Goal: Task Accomplishment & Management: Use online tool/utility

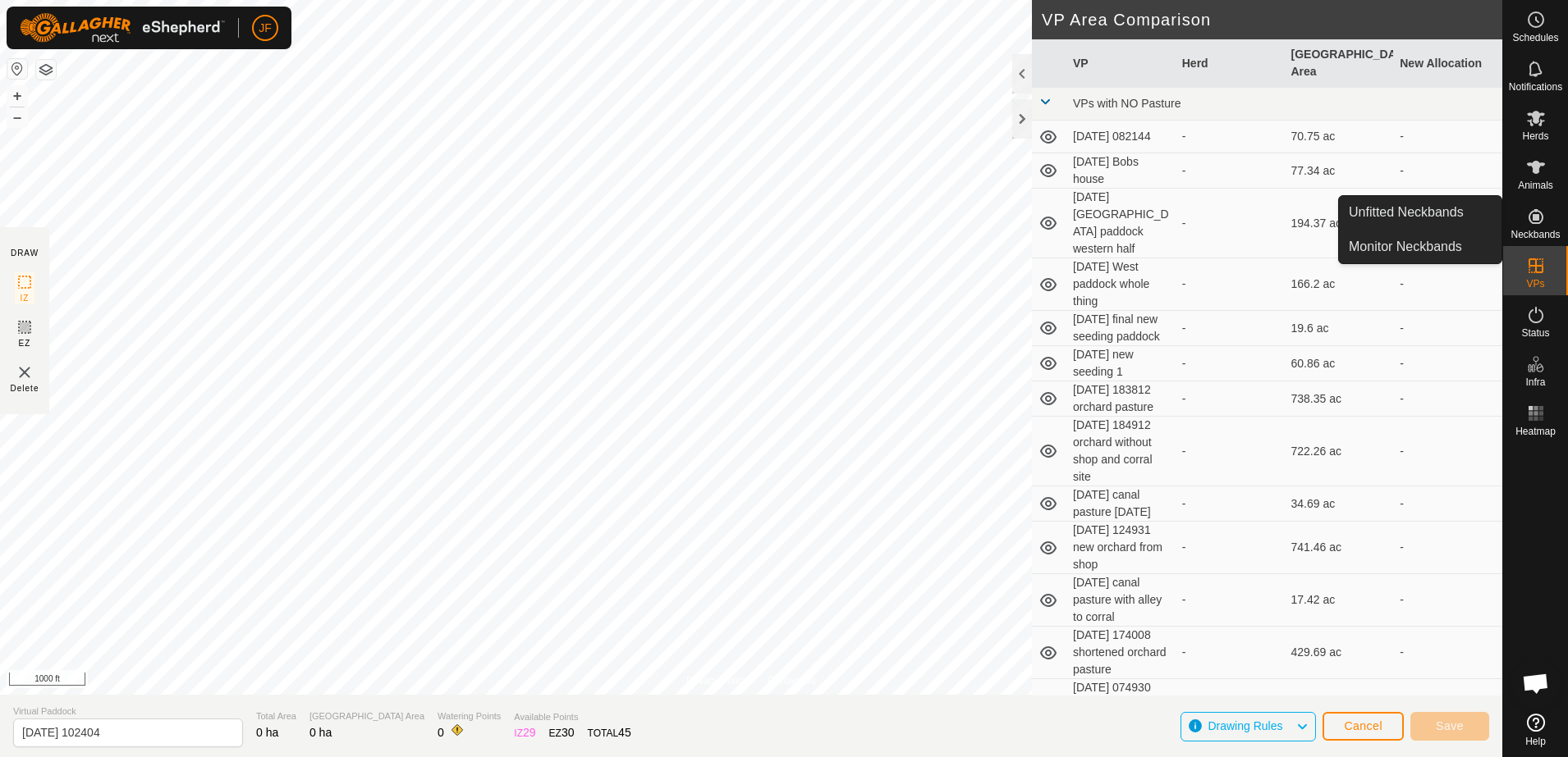
click at [1525, 214] on es-neckbands-svg-icon at bounding box center [1535, 217] width 29 height 27
click at [1541, 223] on icon at bounding box center [1536, 217] width 19 height 19
click at [1528, 207] on icon at bounding box center [1536, 217] width 19 height 19
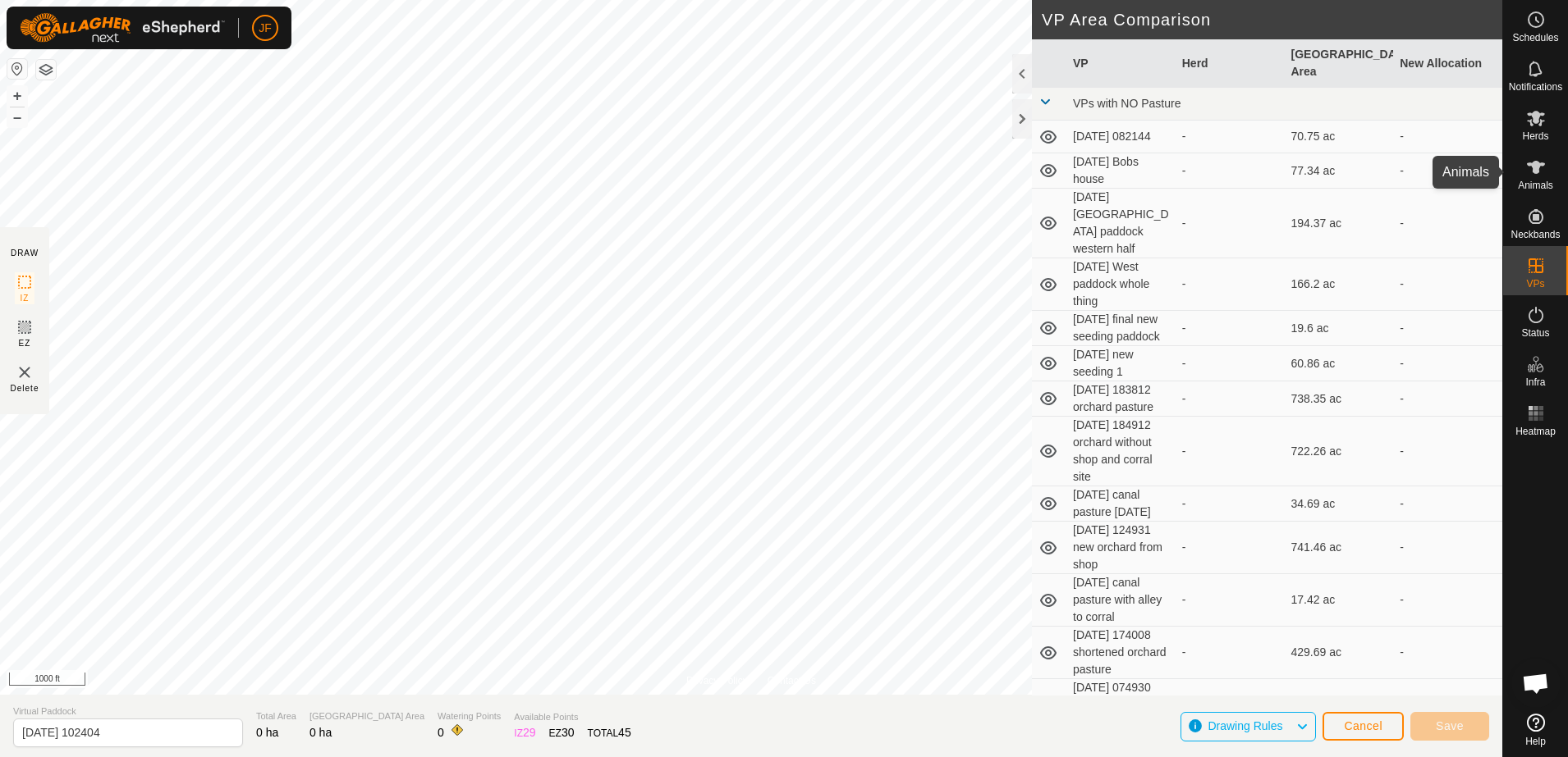
click at [1528, 166] on icon at bounding box center [1536, 167] width 19 height 19
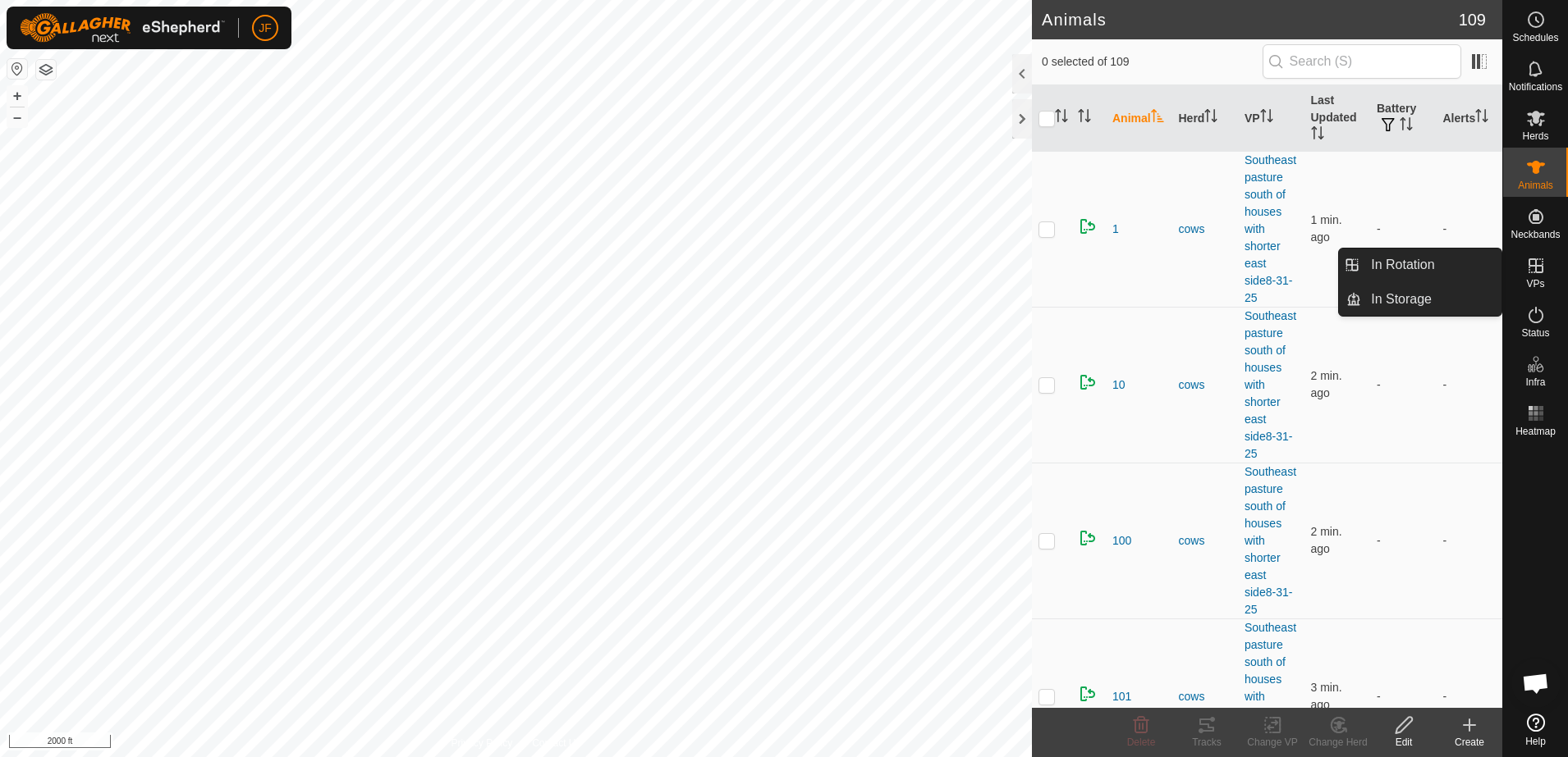
click at [1537, 264] on icon at bounding box center [1536, 266] width 19 height 19
click at [1537, 279] on span "VPs" at bounding box center [1535, 283] width 18 height 10
click at [1541, 263] on icon at bounding box center [1536, 266] width 19 height 19
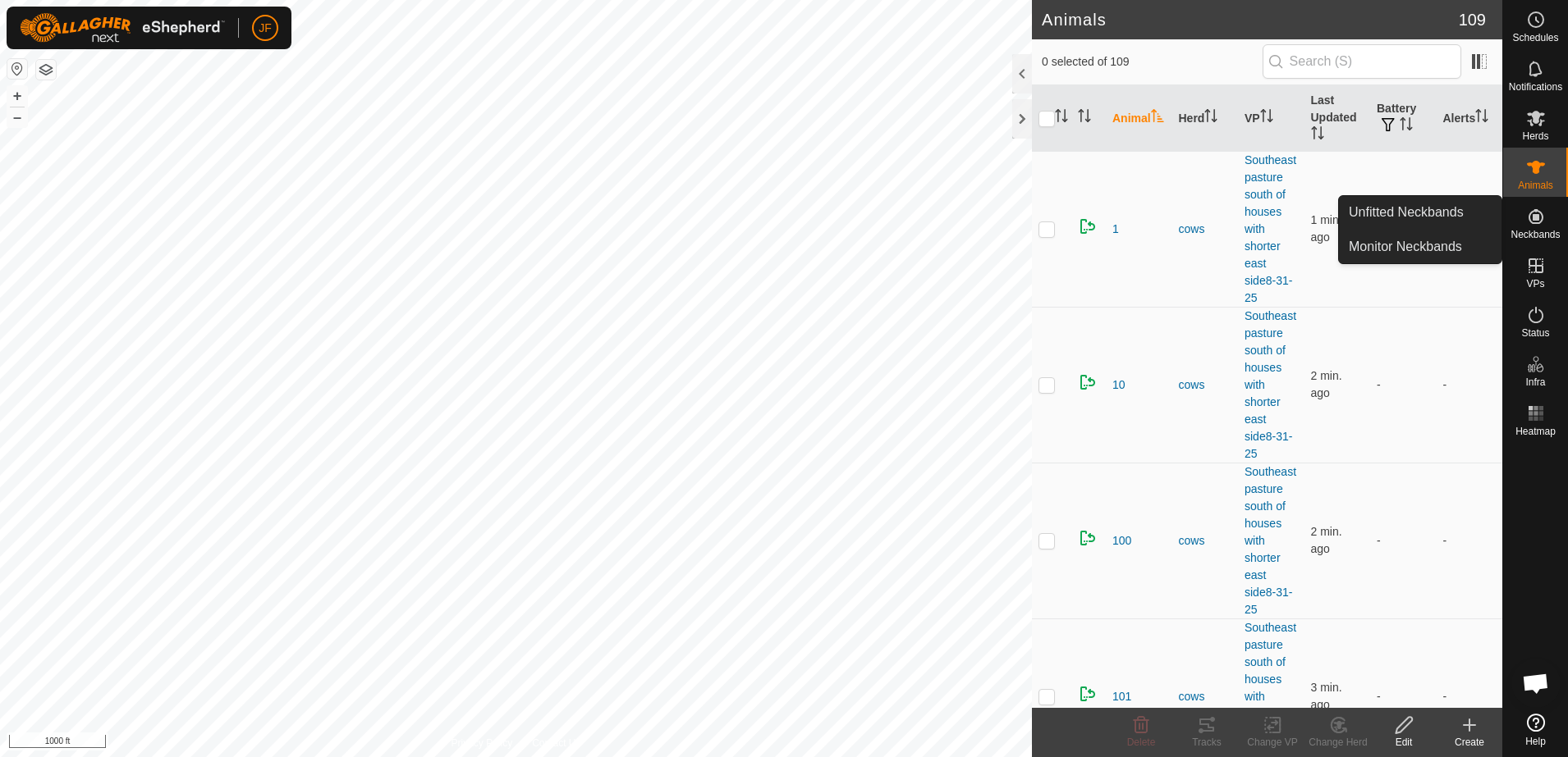
click at [1543, 218] on icon at bounding box center [1536, 217] width 19 height 19
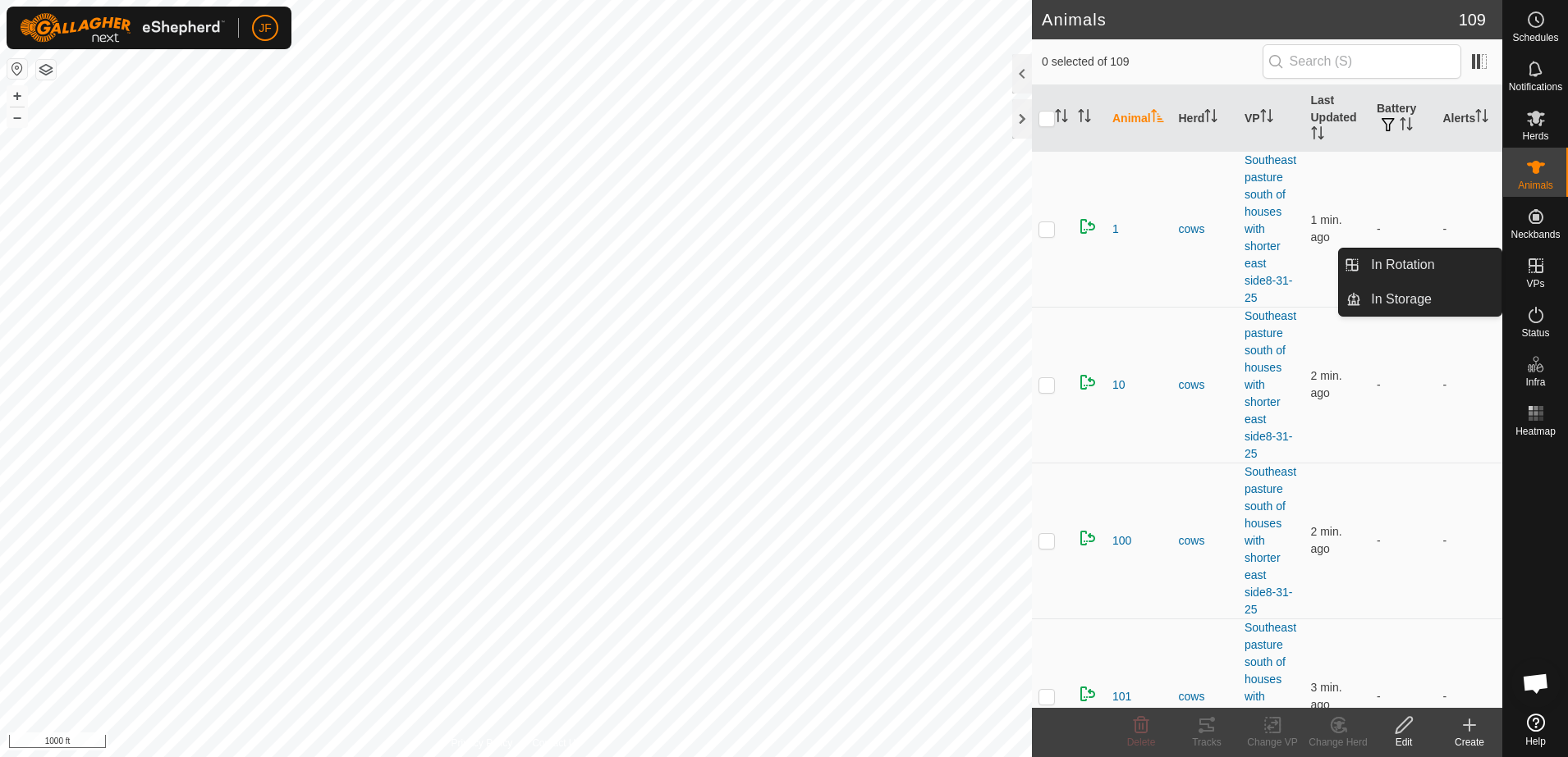
click at [1533, 266] on icon at bounding box center [1536, 266] width 15 height 15
click at [1533, 266] on icon at bounding box center [1536, 266] width 19 height 19
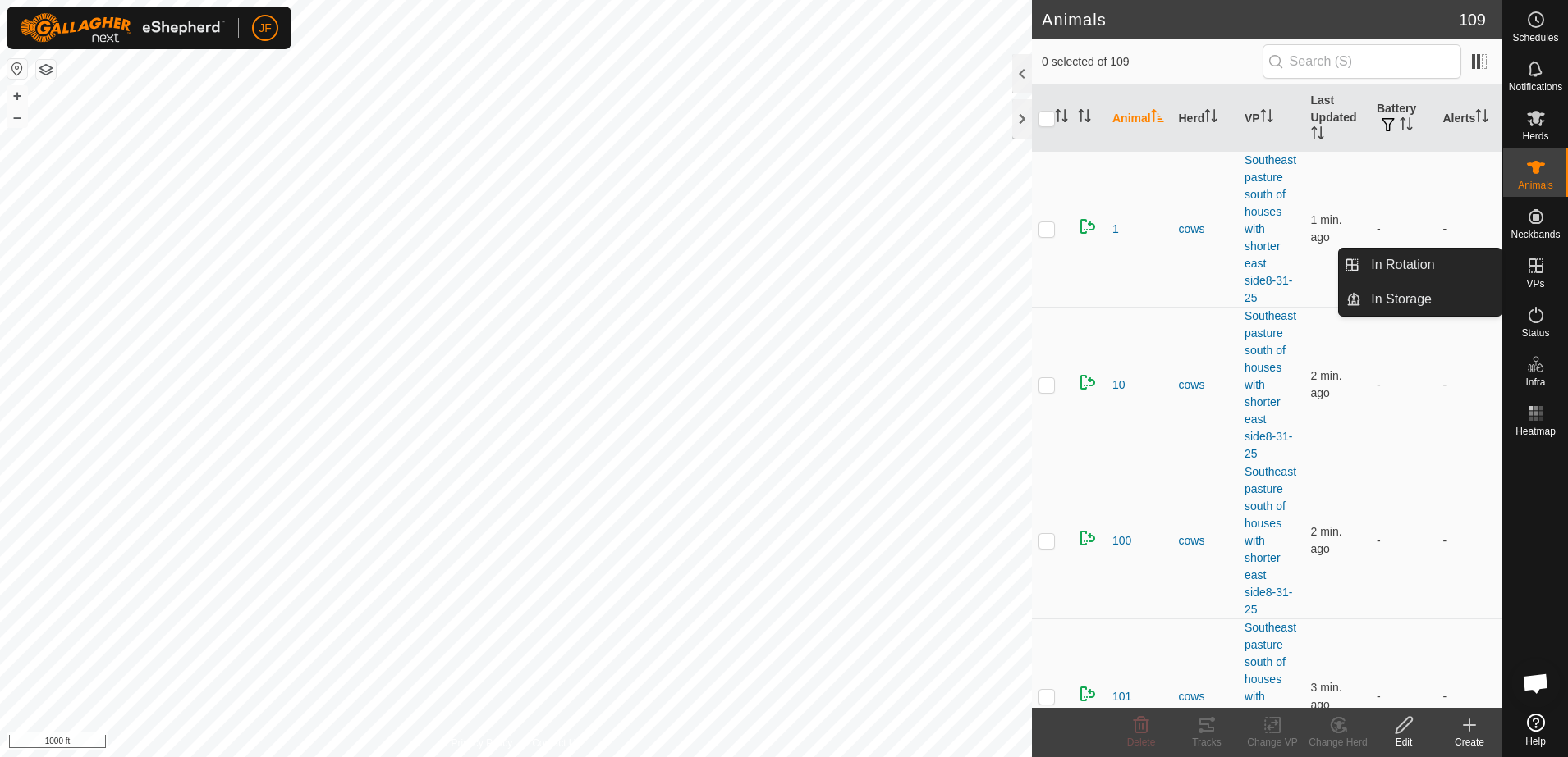
click at [1533, 266] on icon at bounding box center [1536, 266] width 15 height 15
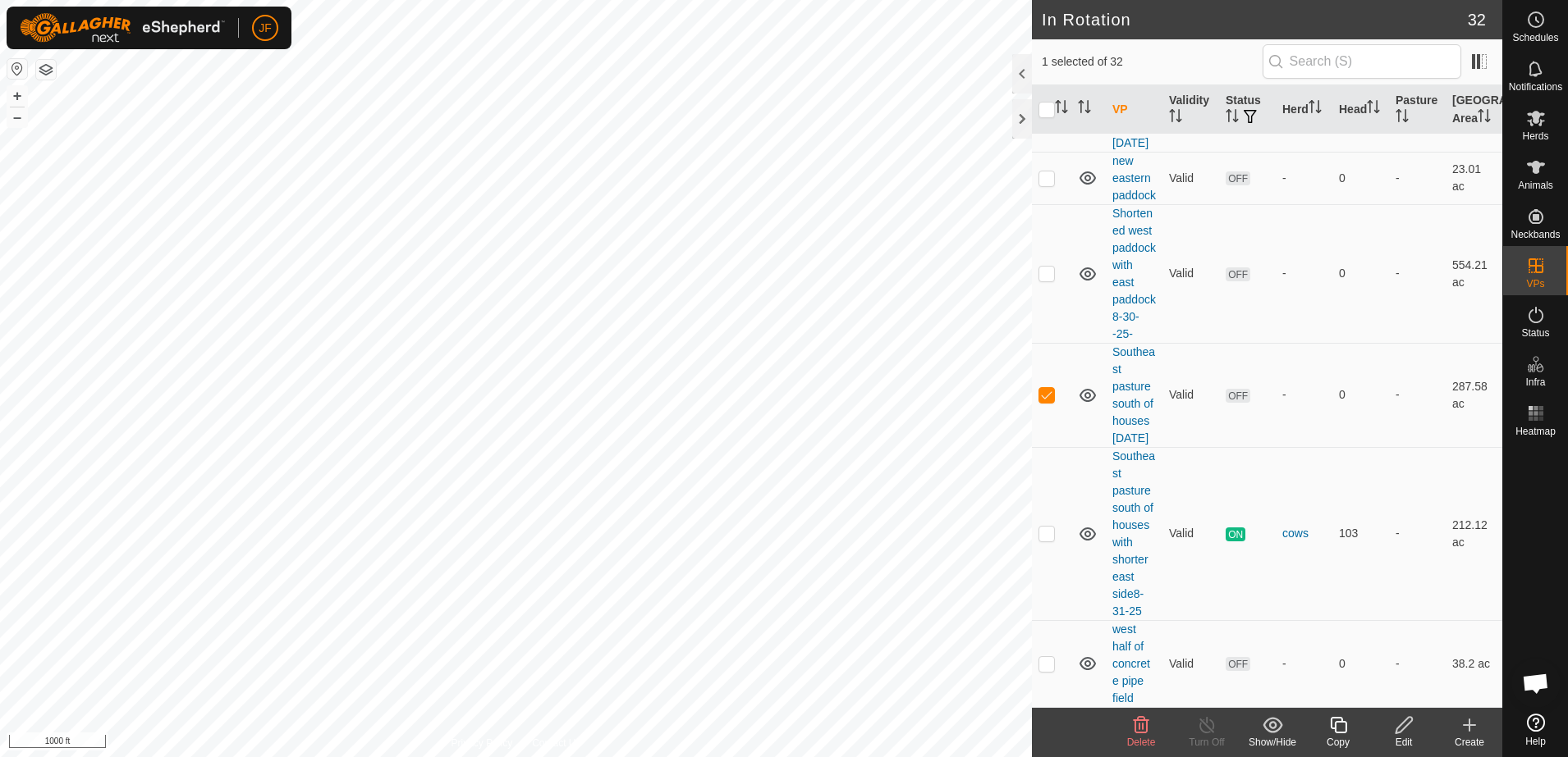
scroll to position [2938, 0]
click at [1339, 737] on div "Copy" at bounding box center [1338, 742] width 66 height 15
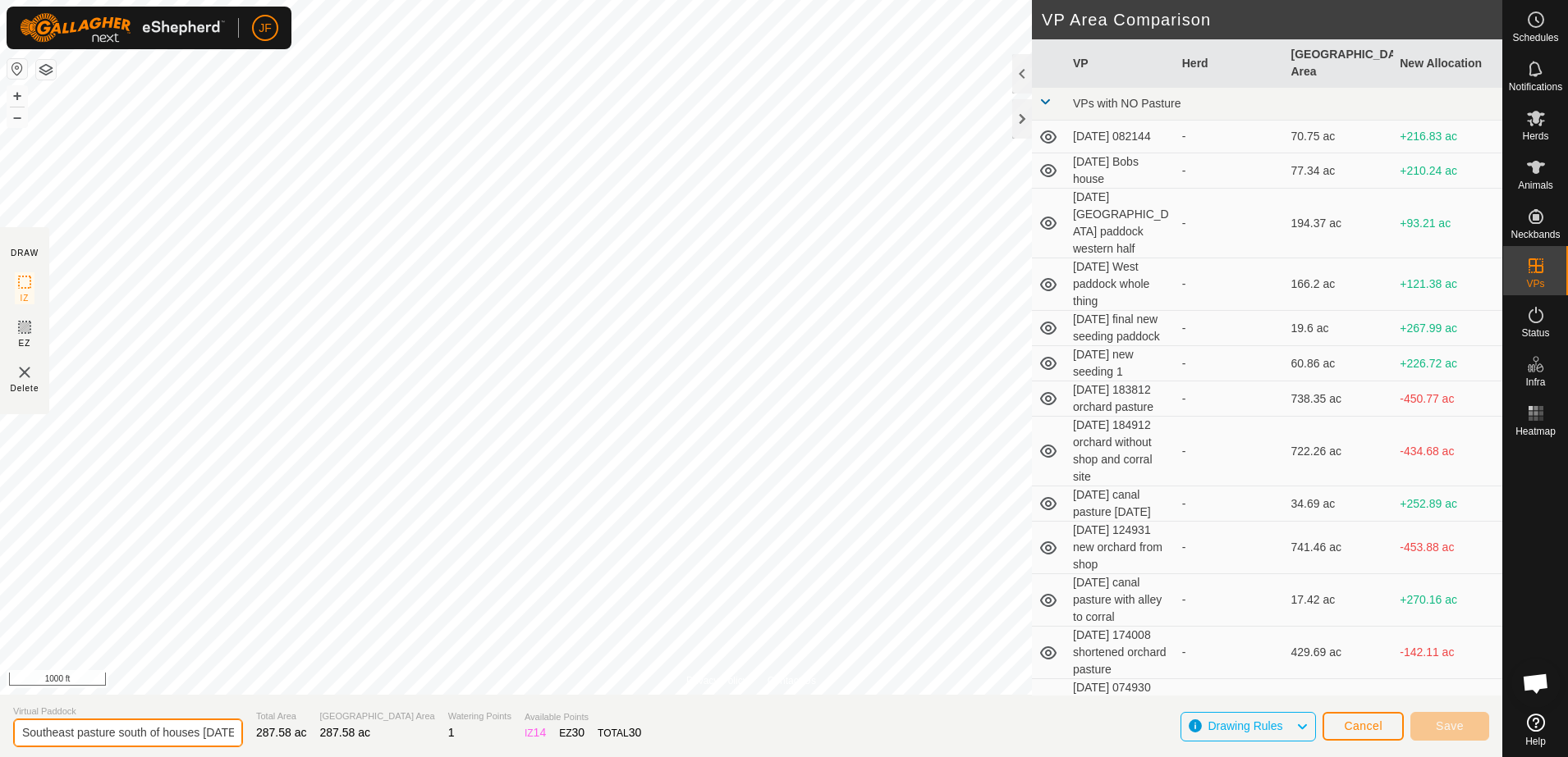
click at [207, 733] on input "Southeast pasture south of houses [DATE]-VP001" at bounding box center [128, 733] width 229 height 28
type input "Southeast pasture south of houses [DATE]"
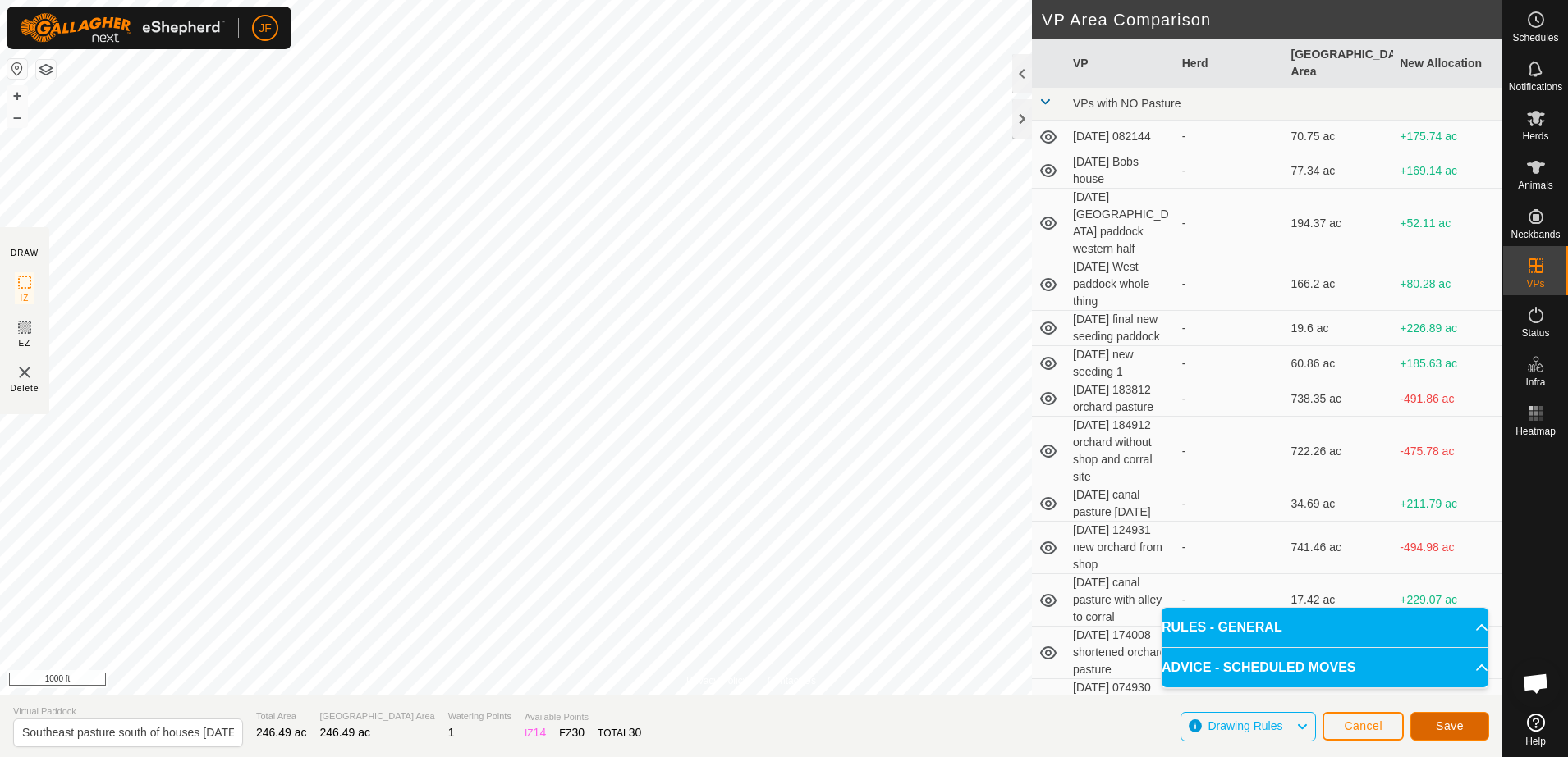
click at [1448, 723] on span "Save" at bounding box center [1450, 726] width 28 height 13
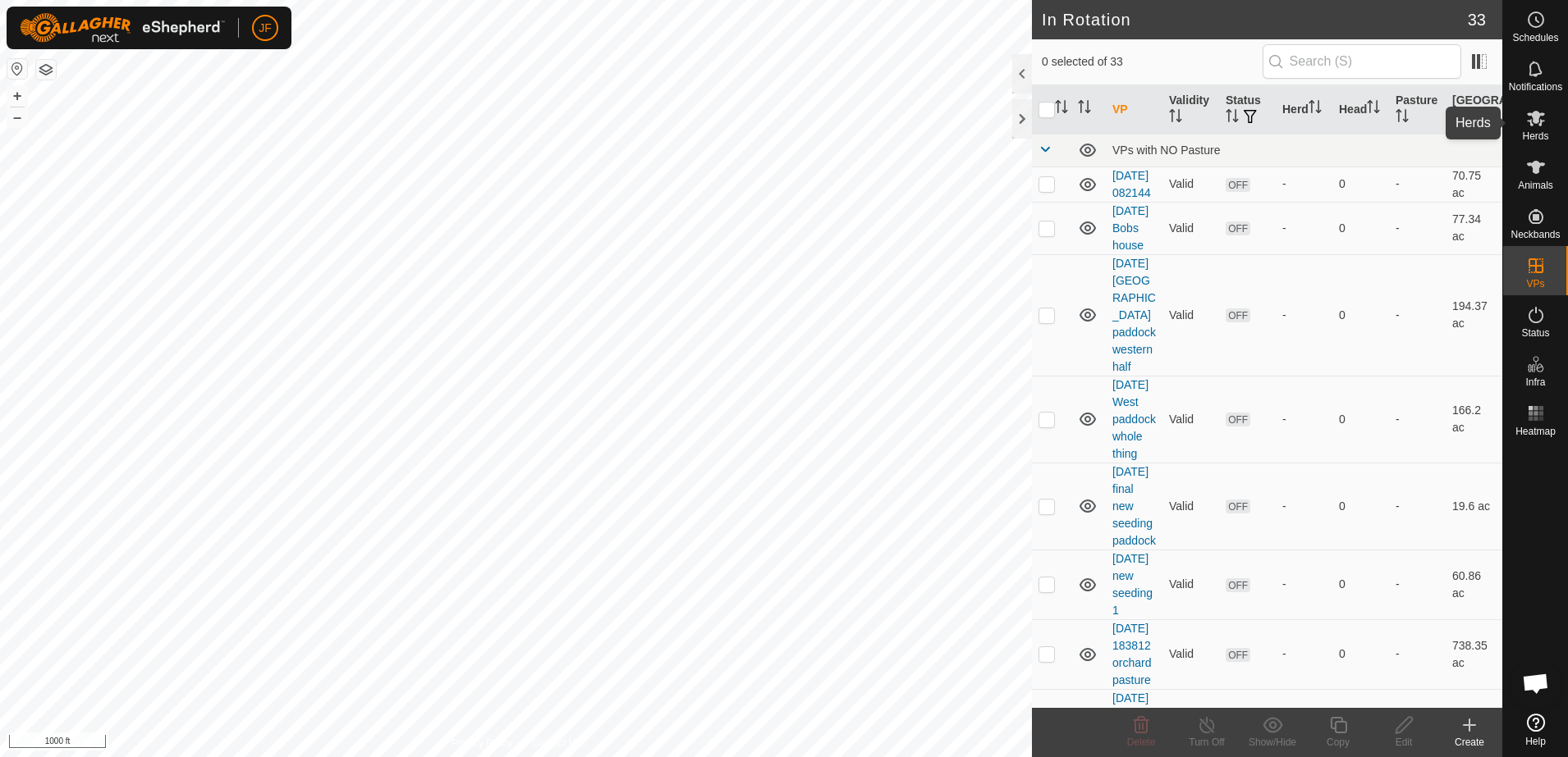
click at [1533, 131] on span "Herds" at bounding box center [1535, 135] width 27 height 10
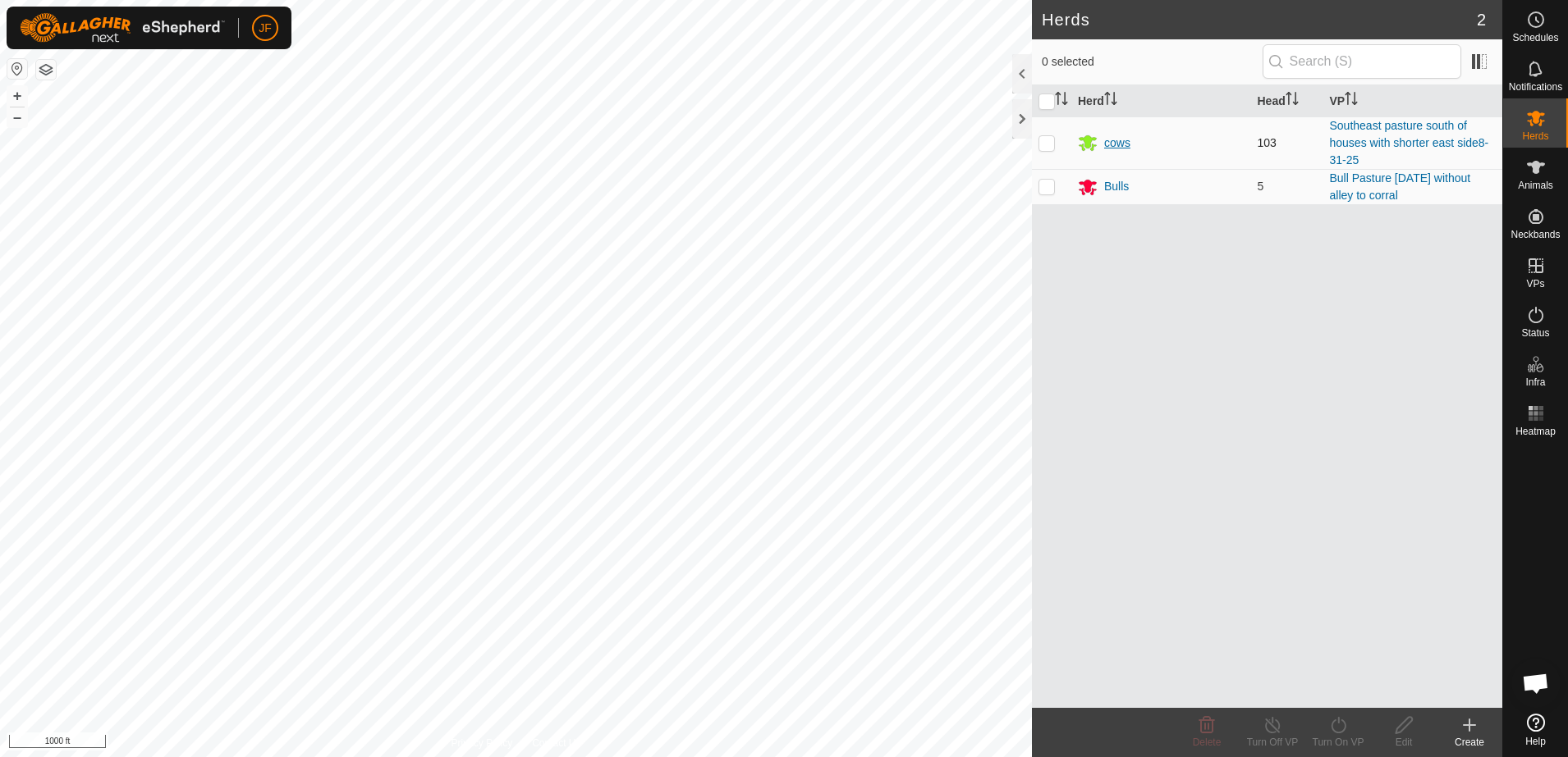
click at [1117, 139] on div "cows" at bounding box center [1117, 143] width 27 height 17
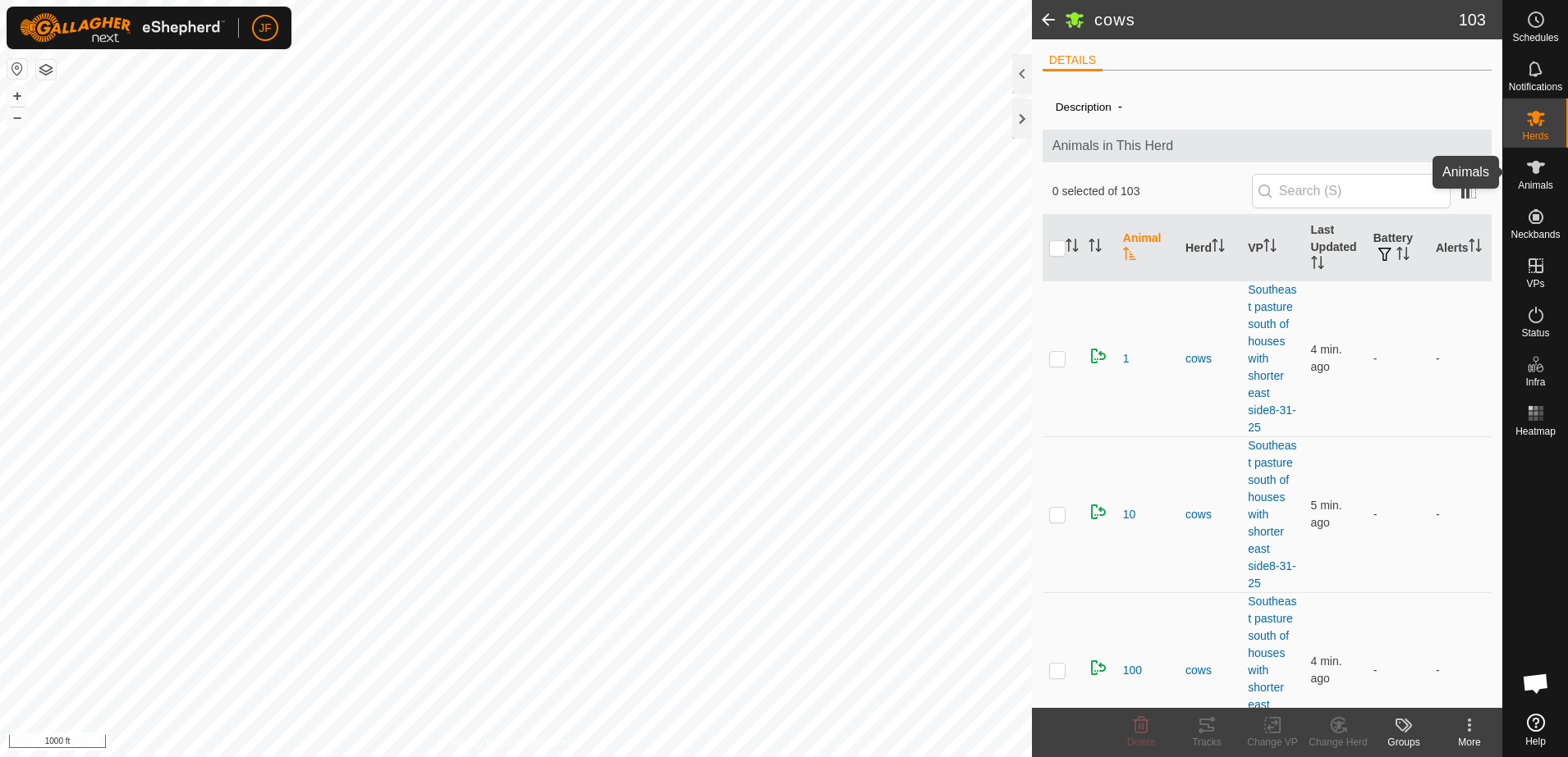
click at [1550, 174] on es-animals-svg-icon at bounding box center [1535, 167] width 29 height 27
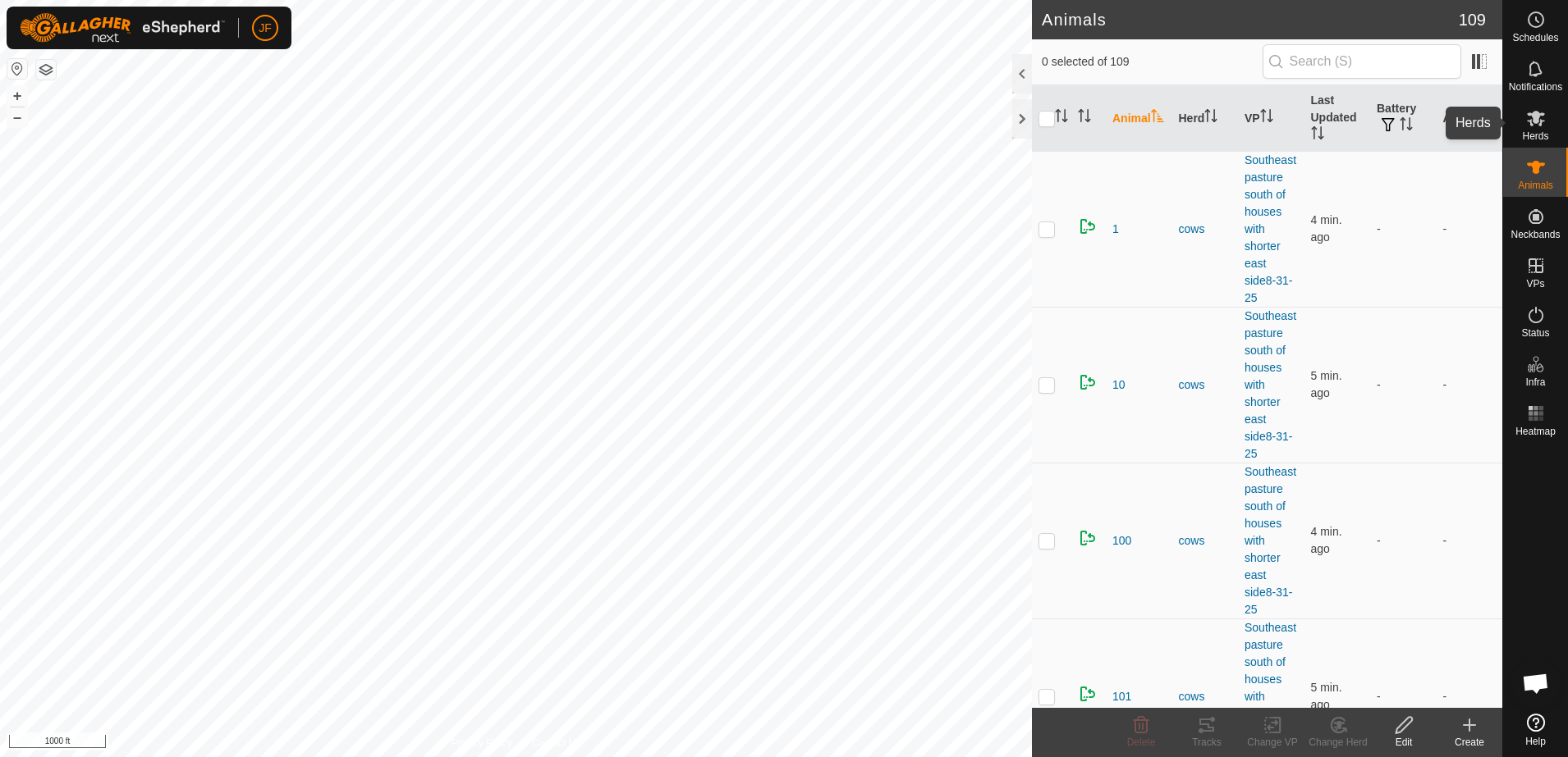
click at [1539, 113] on icon at bounding box center [1536, 119] width 18 height 16
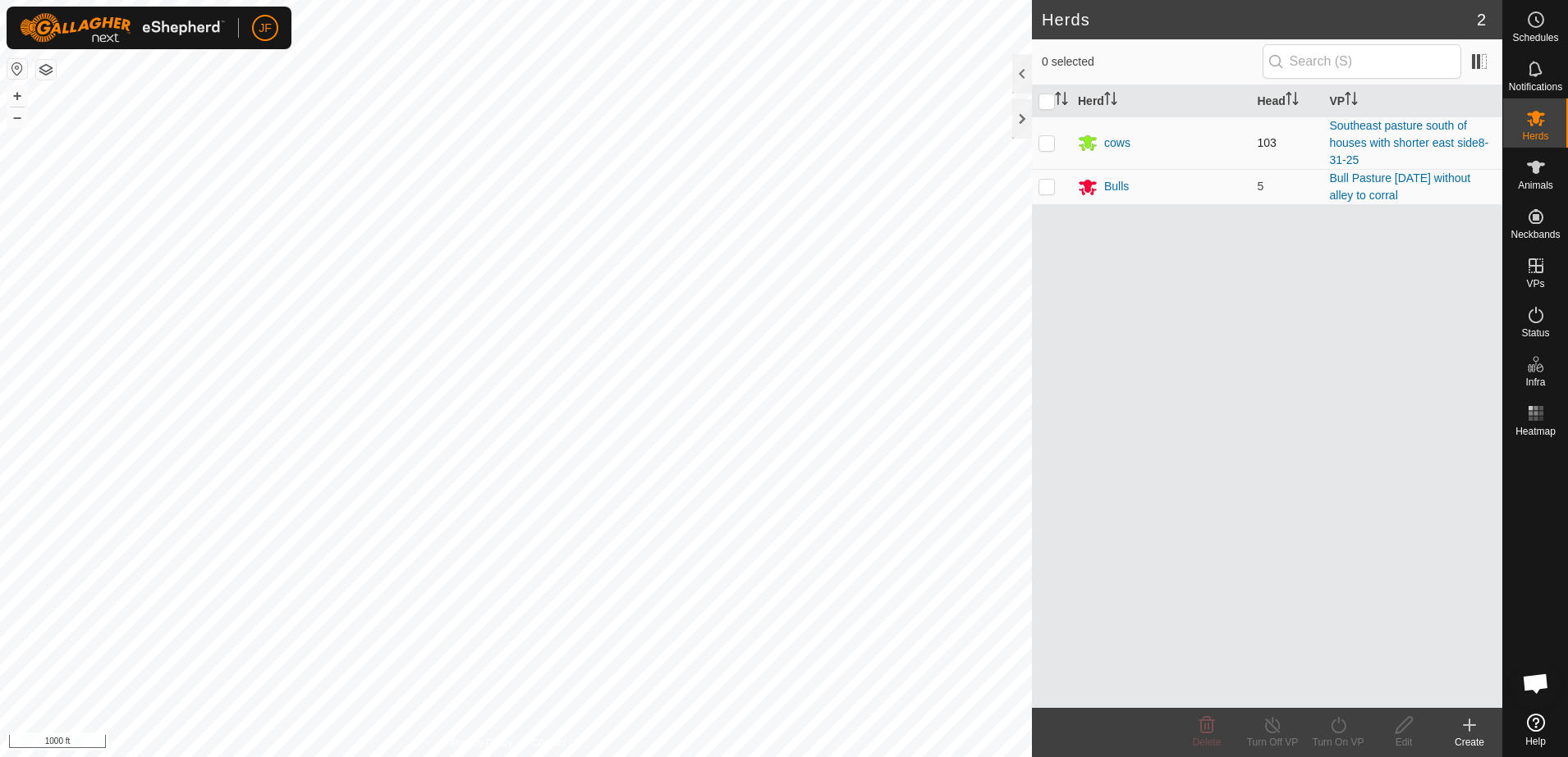
click at [1042, 141] on p-checkbox at bounding box center [1046, 143] width 17 height 13
checkbox input "true"
click at [1339, 735] on div "Turn On VP" at bounding box center [1338, 742] width 66 height 15
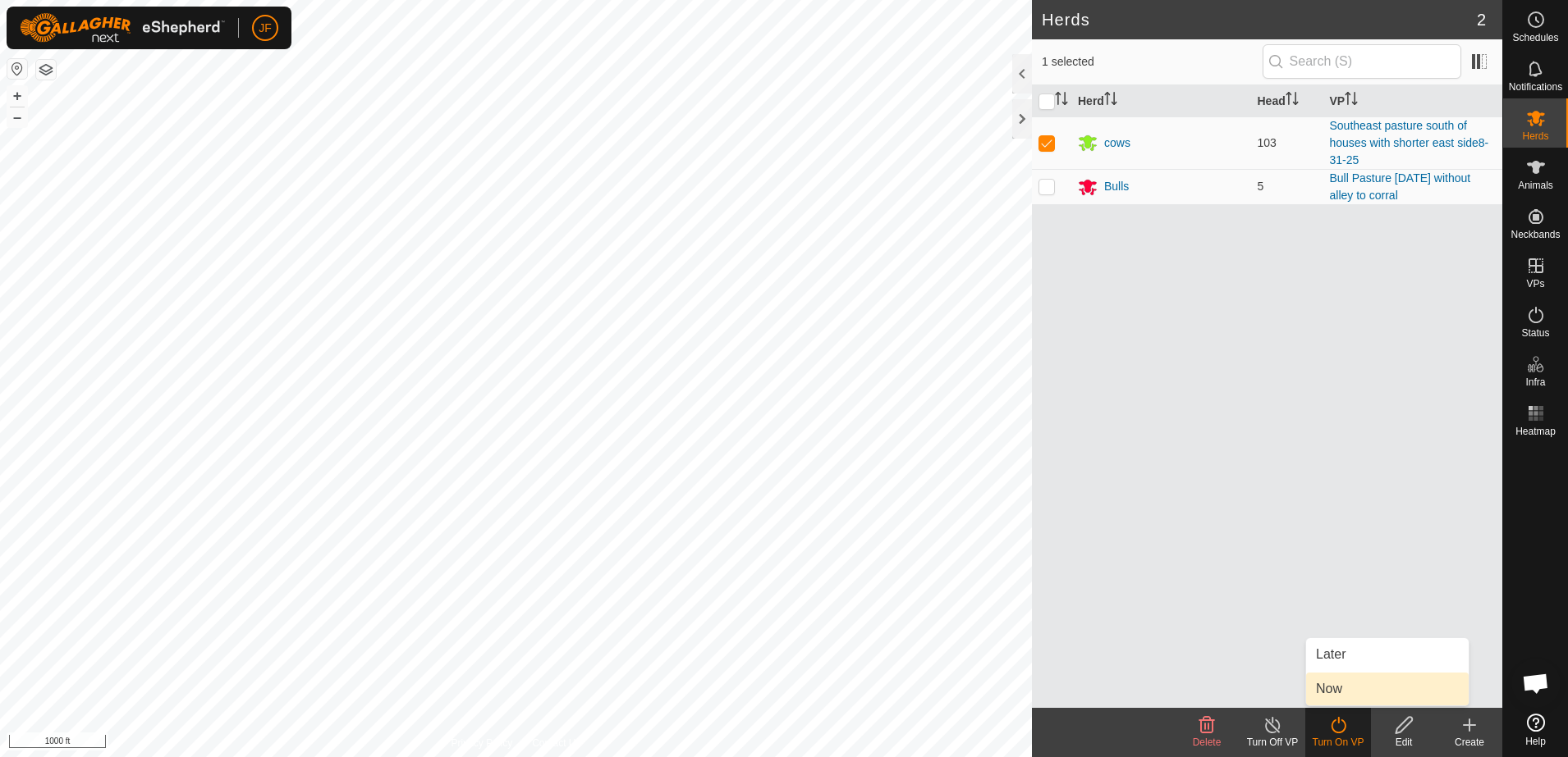
click at [1330, 684] on link "Now" at bounding box center [1386, 689] width 162 height 33
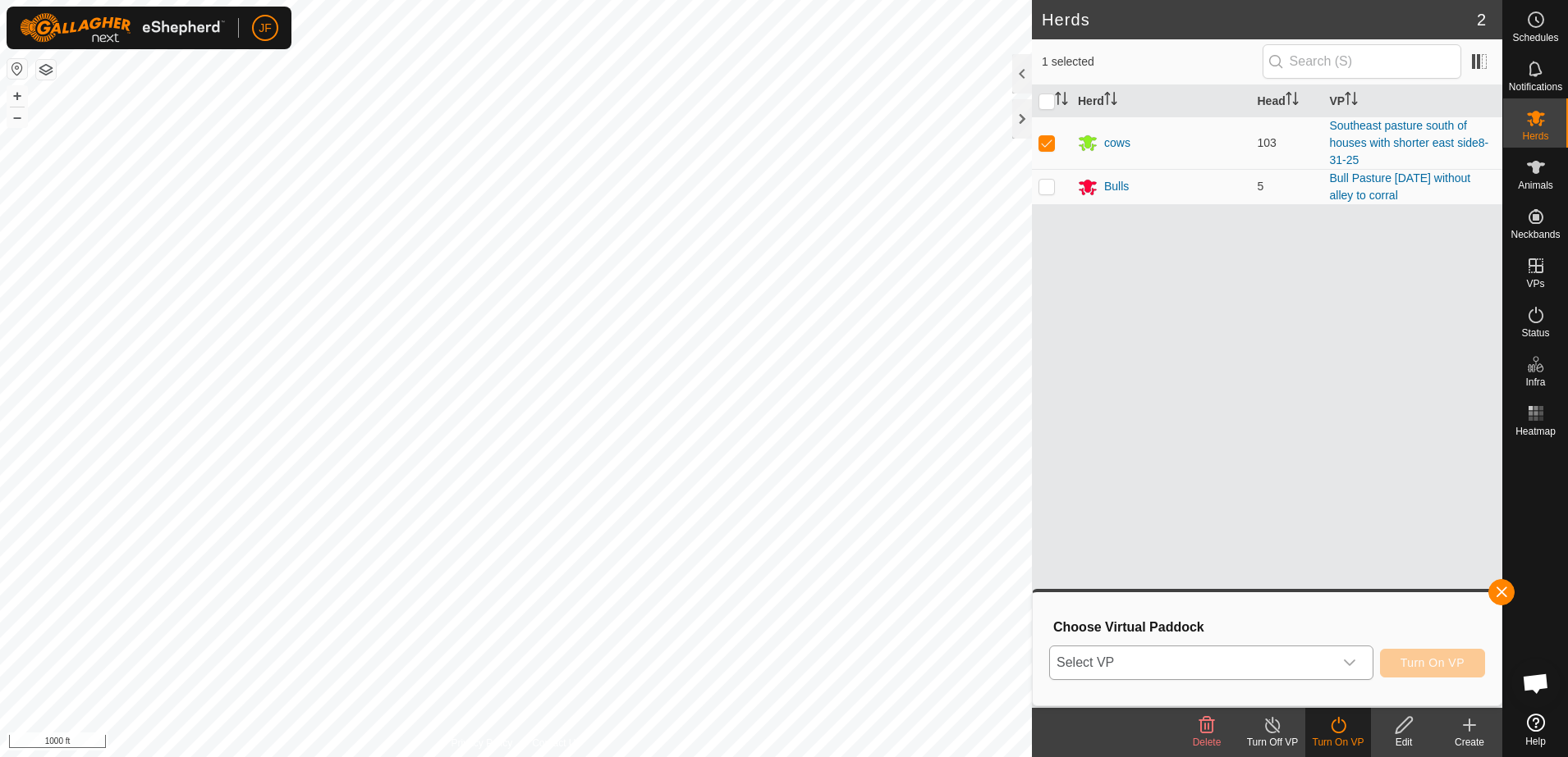
click at [1351, 660] on icon "dropdown trigger" at bounding box center [1349, 662] width 13 height 13
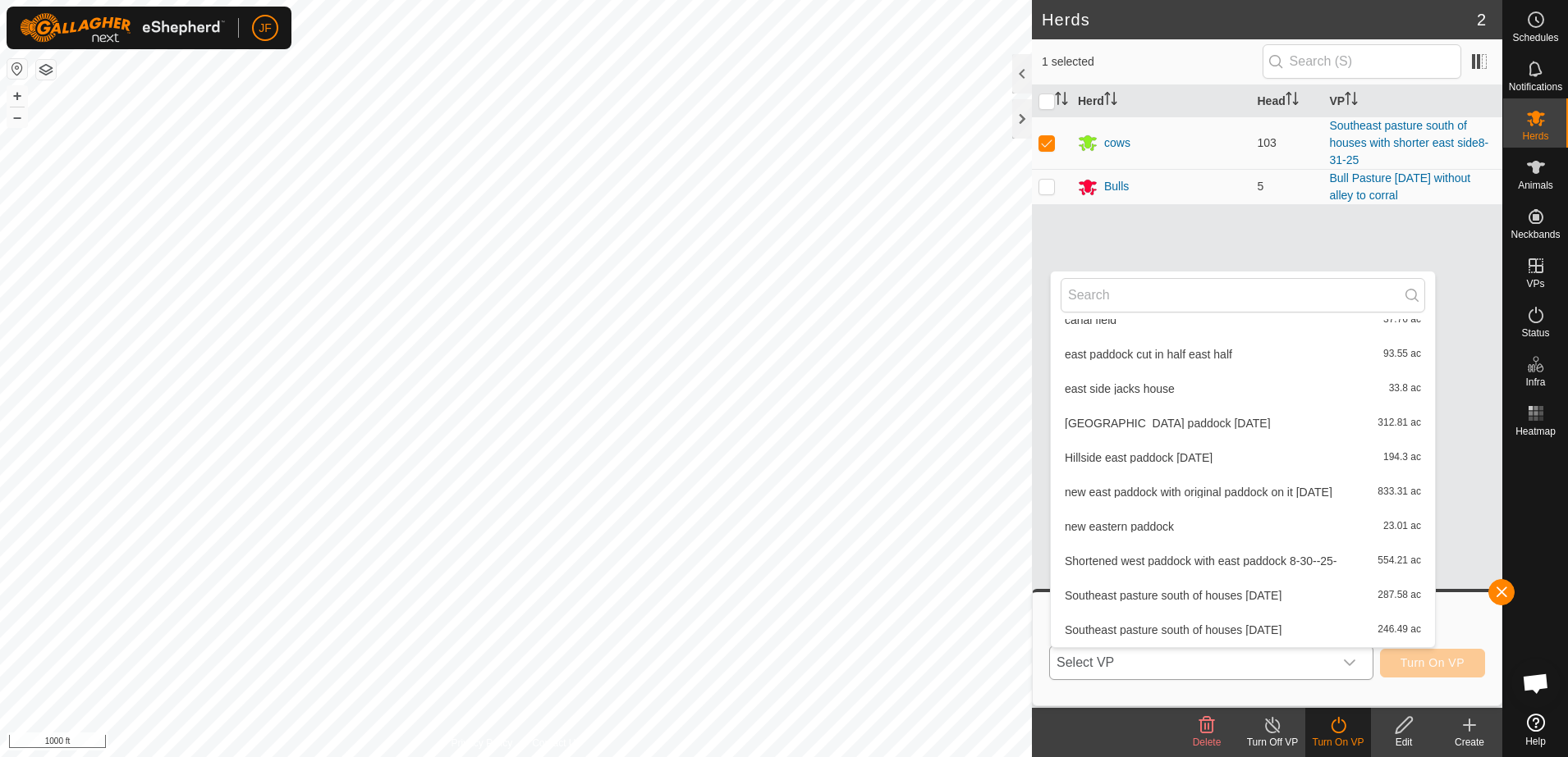
scroll to position [784, 0]
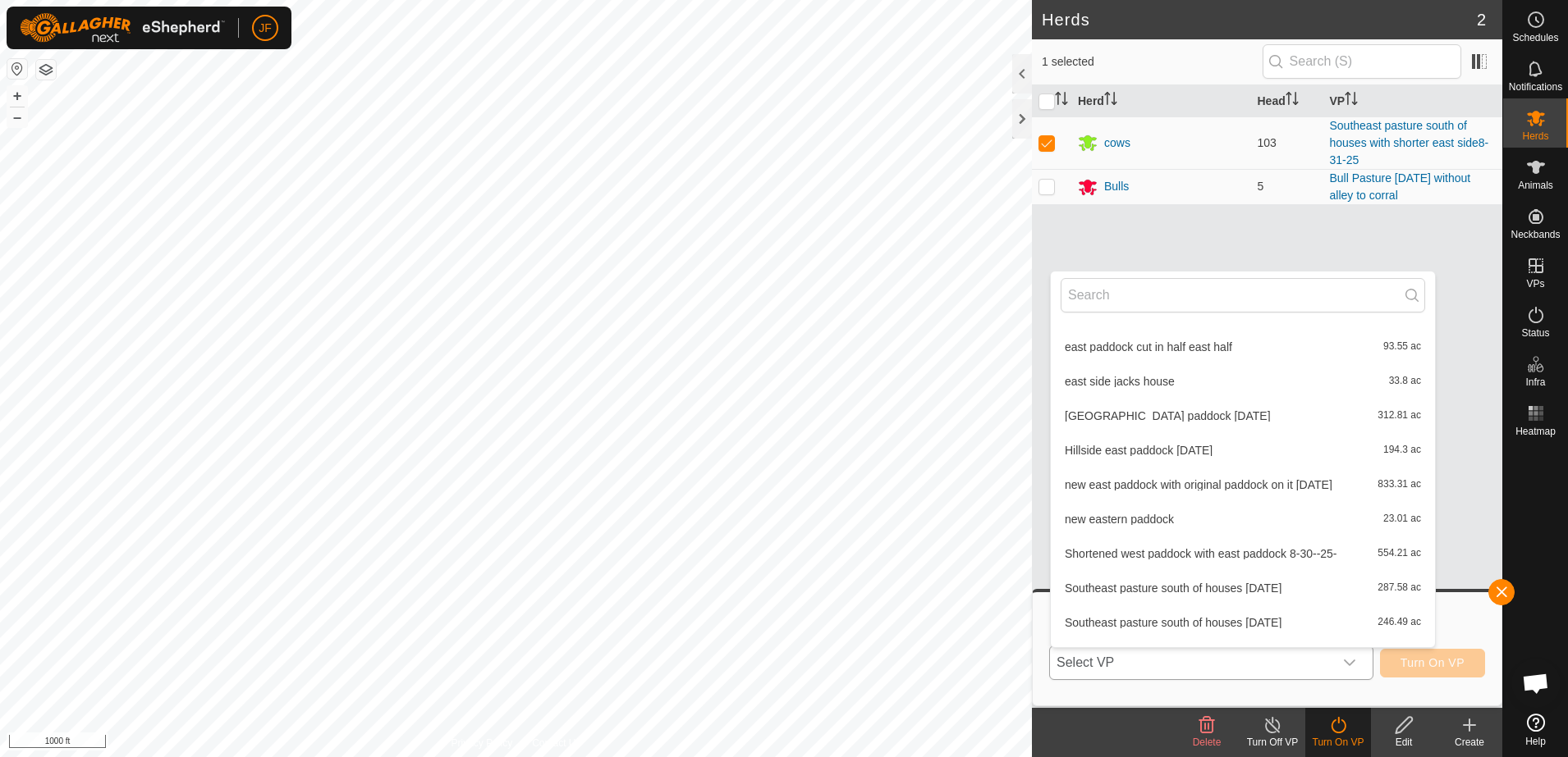
click at [1243, 617] on li "Southeast pasture south of houses [DATE] 246.49 ac" at bounding box center [1243, 622] width 384 height 33
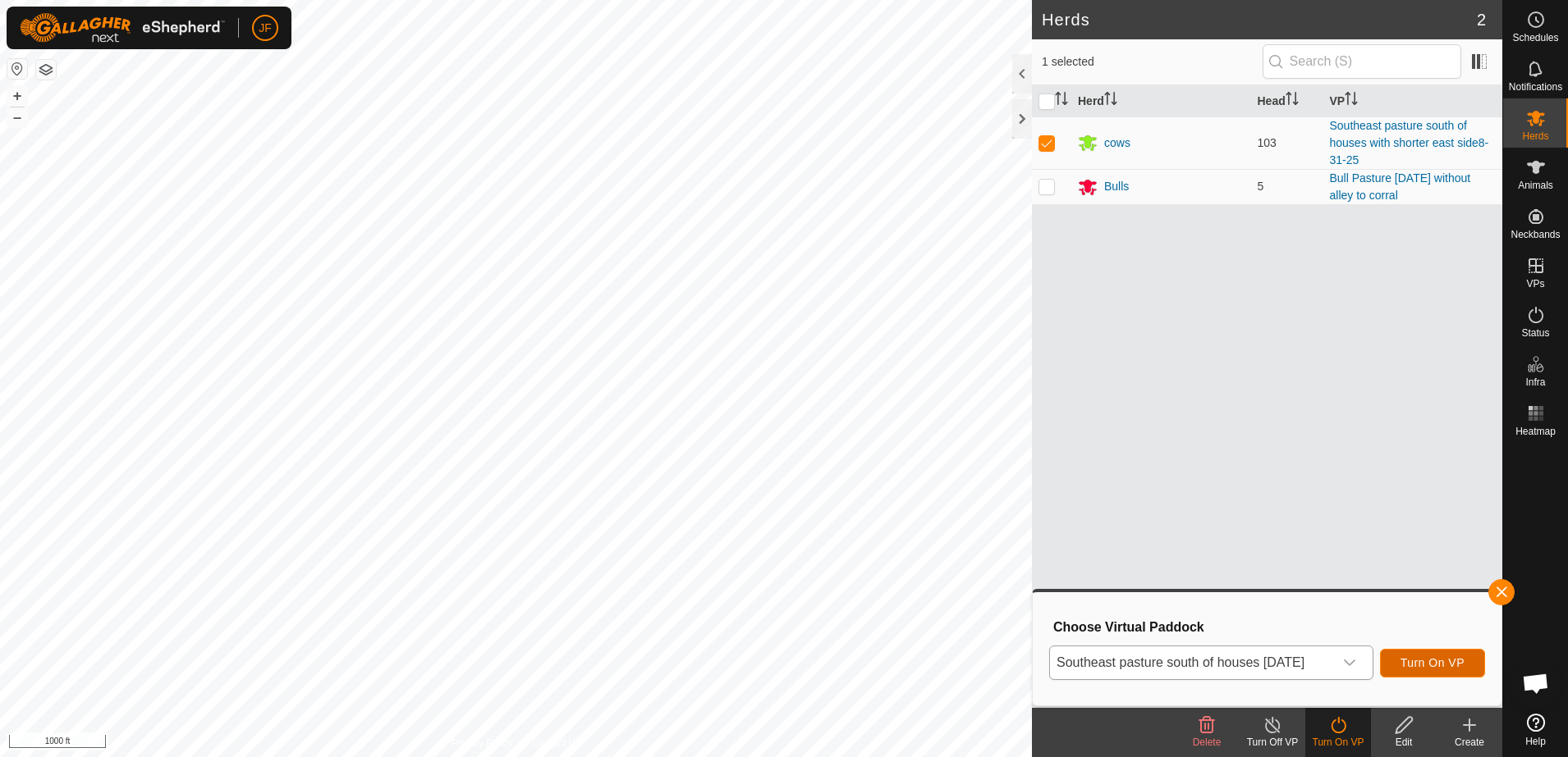
click at [1434, 665] on span "Turn On VP" at bounding box center [1432, 662] width 64 height 13
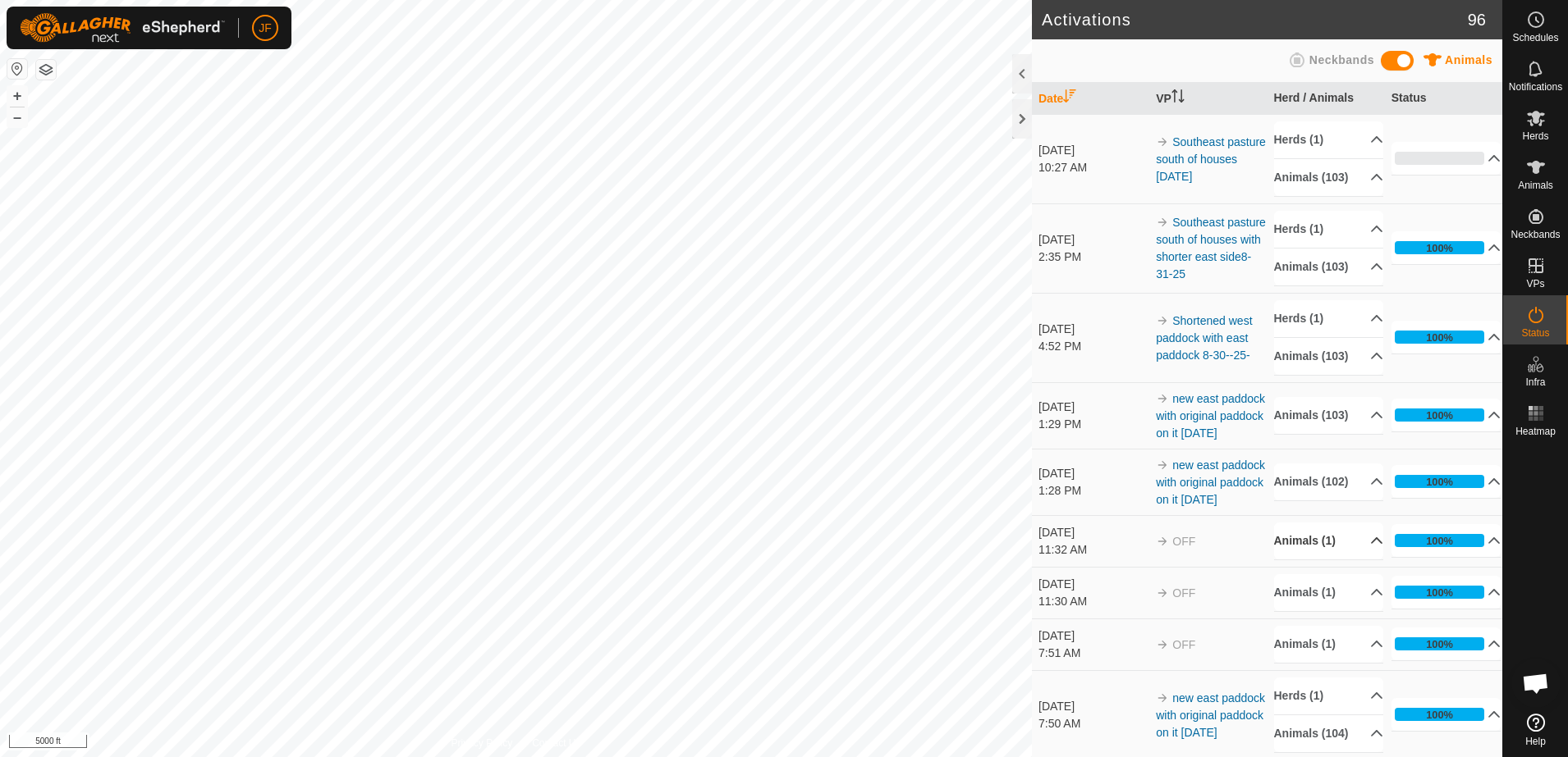
click at [1329, 588] on div "Activations 96 Animals Neckbands Date VP Herd / Animals Status Sep 5, 2025 10:2…" at bounding box center [751, 378] width 1502 height 757
click at [987, 756] on html "JF Schedules Notifications Herds Animals Neckbands VPs Status Infra Heatmap Hel…" at bounding box center [784, 378] width 1568 height 757
click at [1529, 73] on icon at bounding box center [1535, 69] width 13 height 16
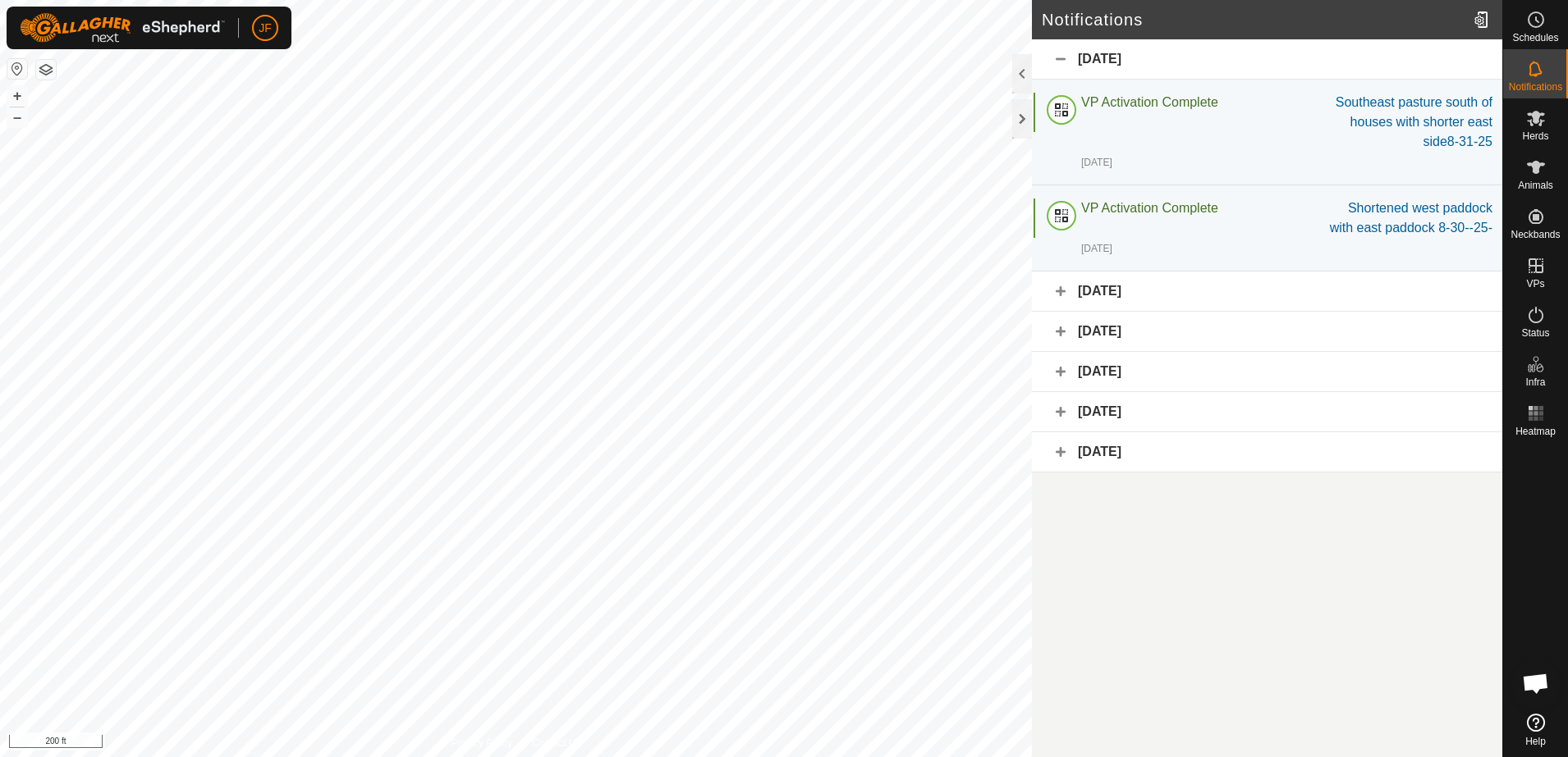
click at [1059, 58] on div "[DATE]" at bounding box center [1267, 58] width 470 height 40
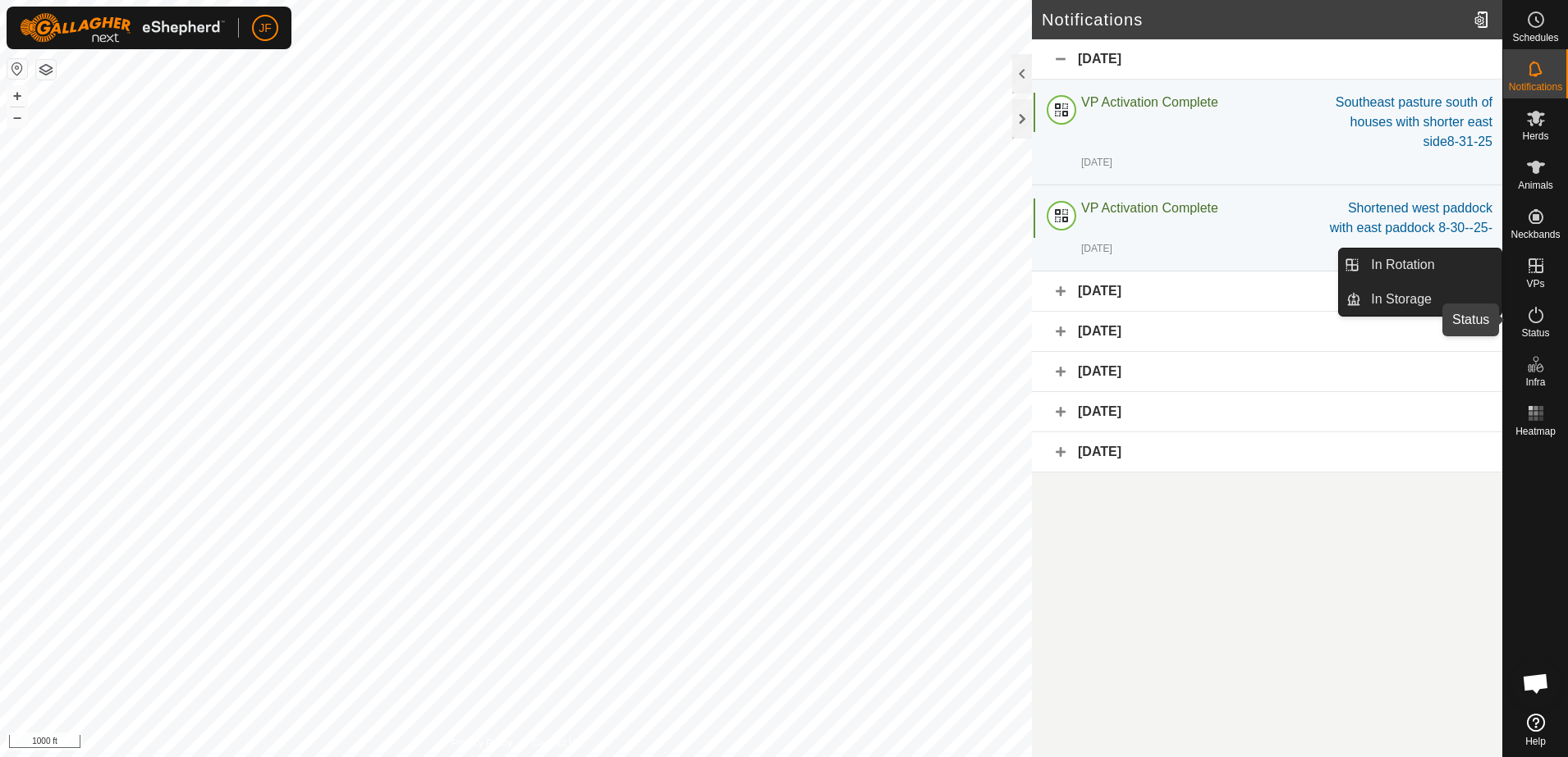
click at [1541, 313] on icon at bounding box center [1536, 315] width 15 height 17
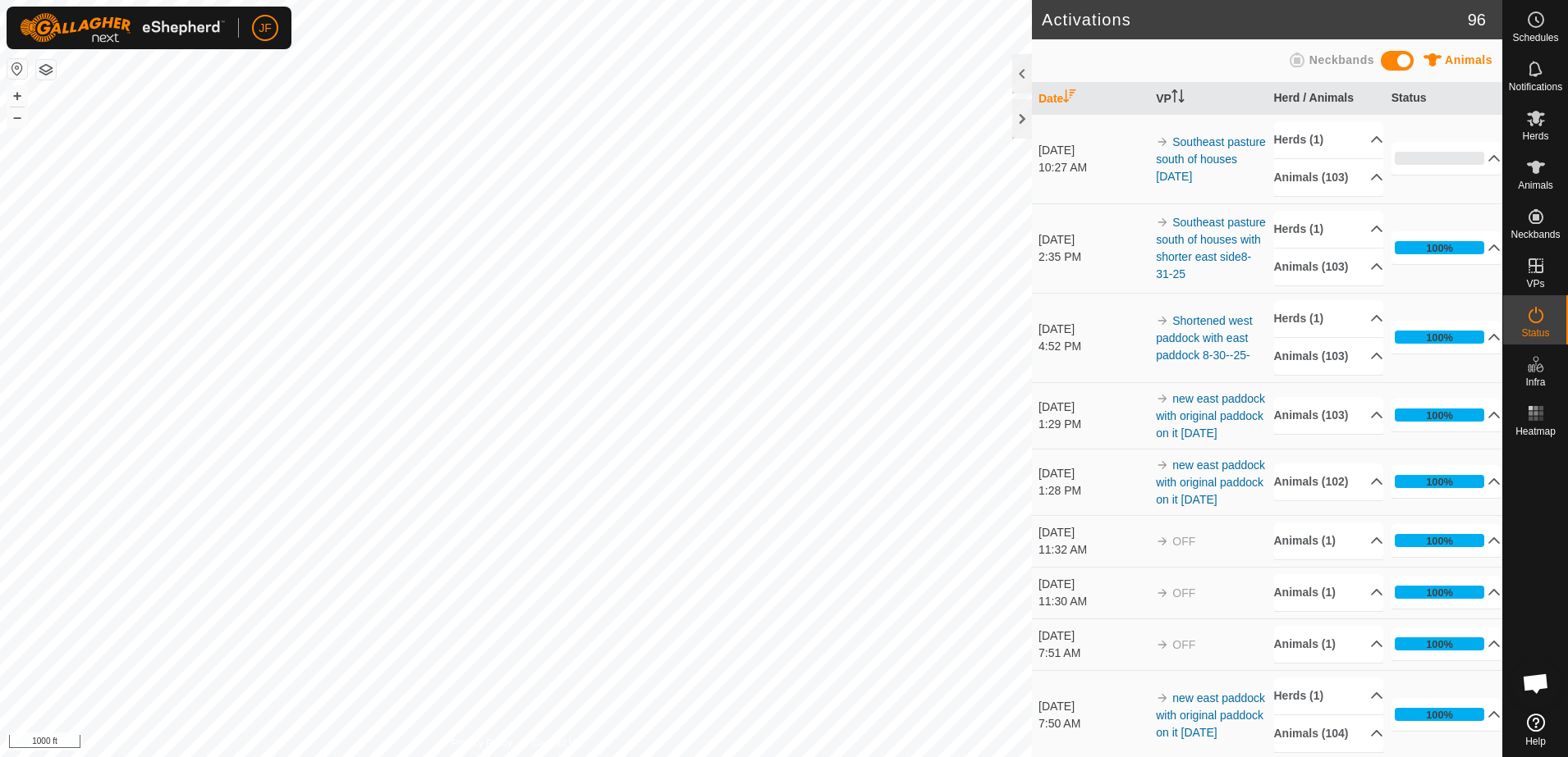
click at [1529, 318] on icon at bounding box center [1536, 315] width 15 height 17
